Goal: Check status: Check status

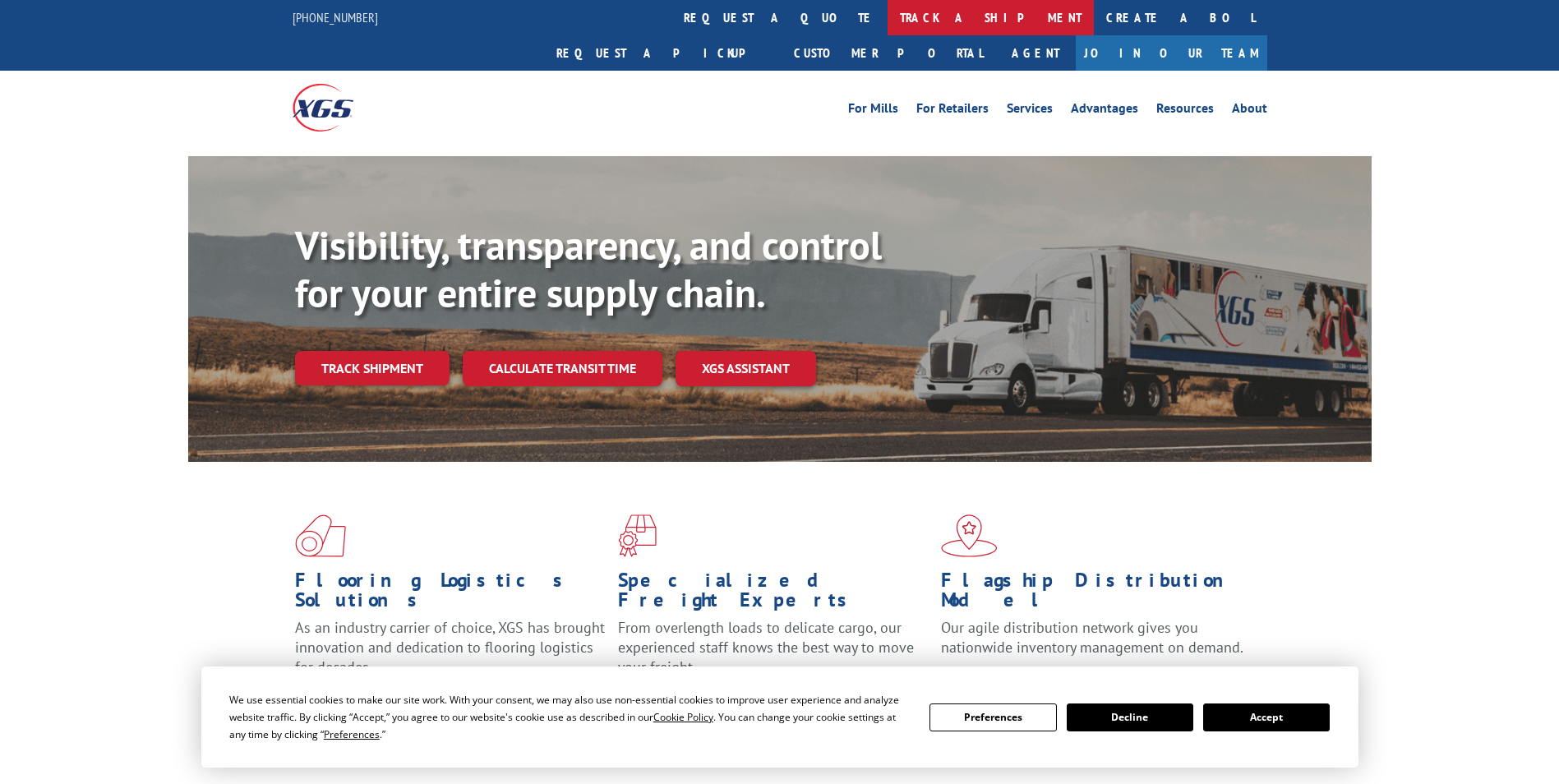
click at [888, 20] on link "track a shipment" at bounding box center [991, 18] width 207 height 36
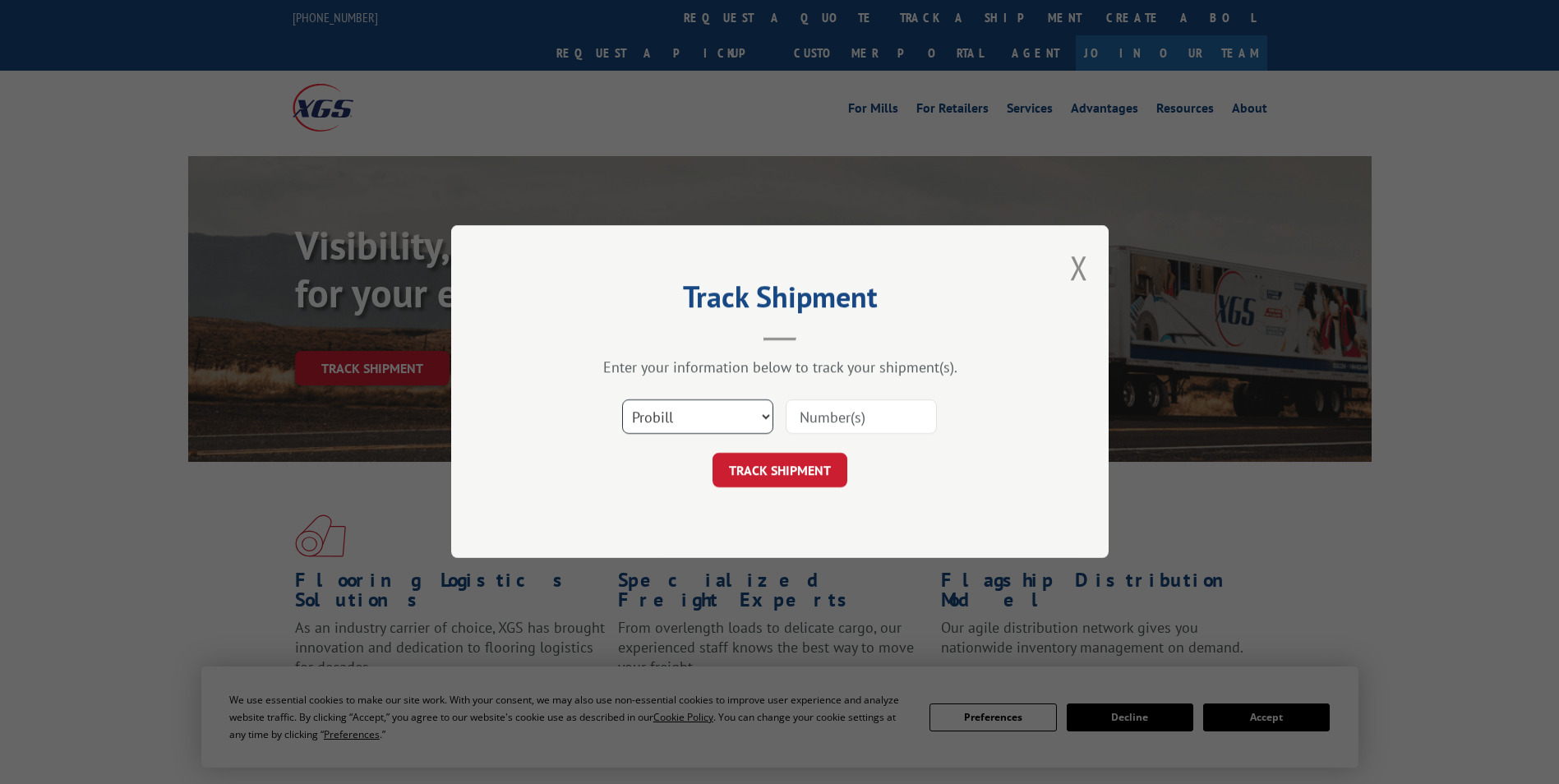
click at [734, 415] on select "Select category... Probill BOL PO" at bounding box center [698, 418] width 151 height 35
select select "bol"
click at [623, 401] on select "Select category... Probill BOL PO" at bounding box center [698, 418] width 151 height 35
click at [853, 423] on input at bounding box center [862, 418] width 151 height 35
drag, startPoint x: 855, startPoint y: 421, endPoint x: 845, endPoint y: 420, distance: 10.0
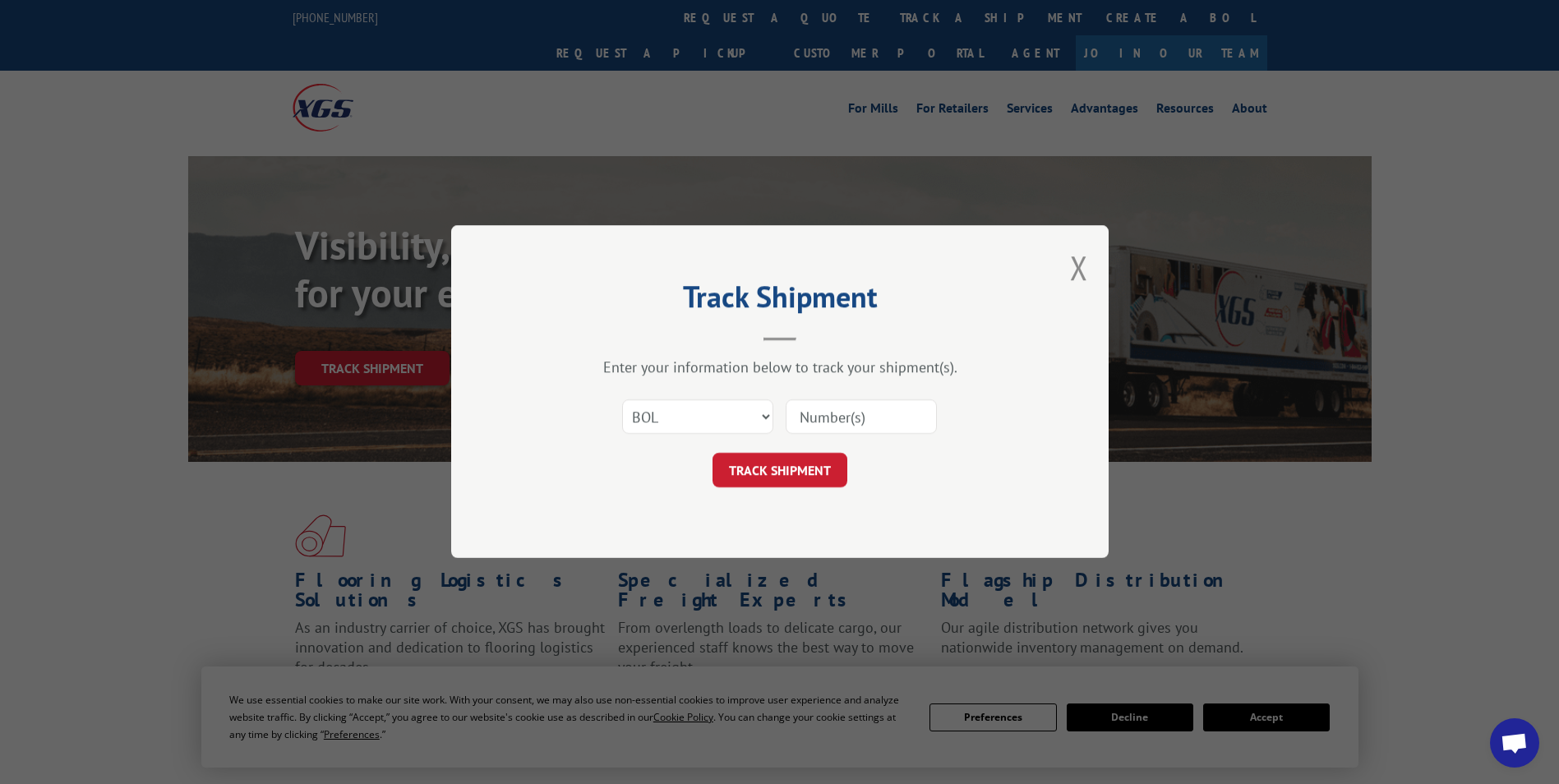
click at [845, 420] on input at bounding box center [862, 418] width 151 height 35
paste input "3387671"
type input "3387671"
click at [825, 480] on button "TRACK SHIPMENT" at bounding box center [780, 470] width 134 height 35
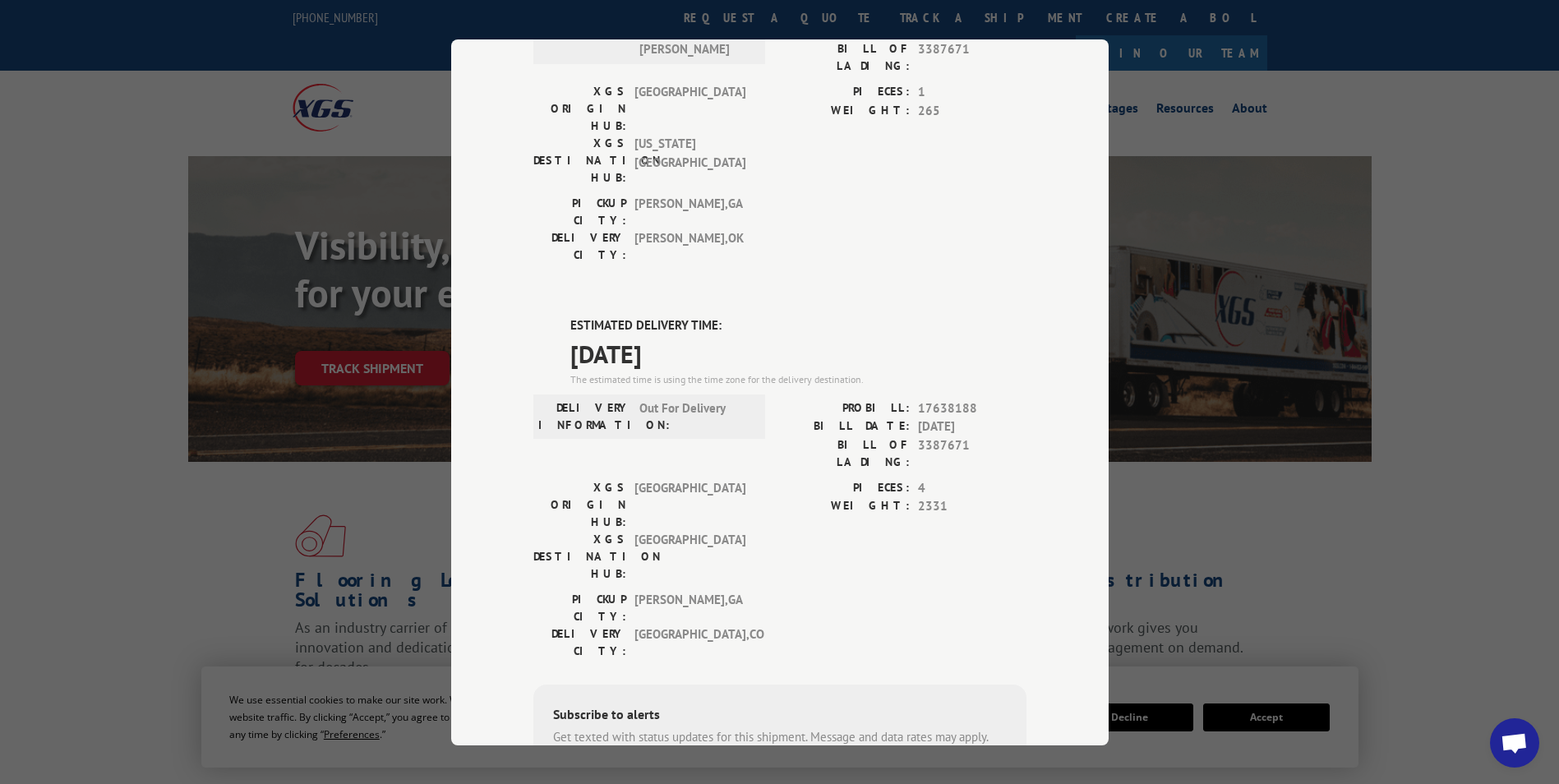
scroll to position [590, 0]
